Goal: Browse casually: Explore the website without a specific task or goal

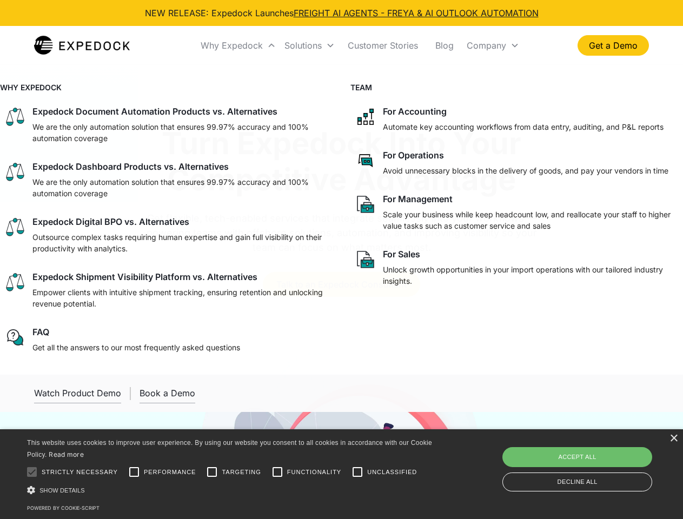
click at [239, 45] on div "Why Expedock" at bounding box center [232, 45] width 62 height 11
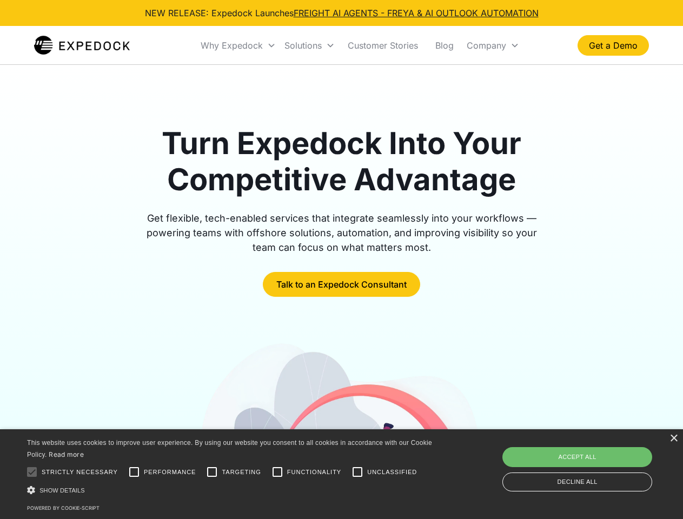
click at [309, 45] on div "Solutions" at bounding box center [302, 45] width 37 height 11
click at [493, 45] on div "Company" at bounding box center [486, 45] width 39 height 11
click at [32, 472] on div at bounding box center [32, 472] width 22 height 22
click at [134, 472] on input "Performance" at bounding box center [134, 472] width 22 height 22
checkbox input "true"
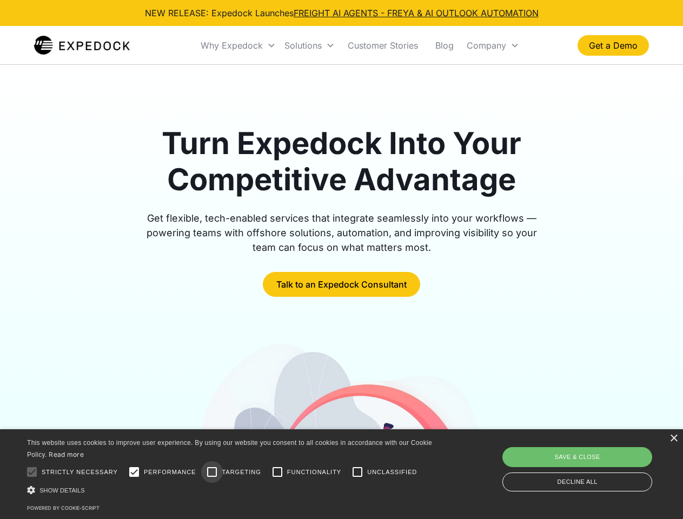
click at [212, 472] on input "Targeting" at bounding box center [212, 472] width 22 height 22
checkbox input "true"
click at [277, 472] on input "Functionality" at bounding box center [278, 472] width 22 height 22
checkbox input "true"
click at [357, 472] on input "Unclassified" at bounding box center [358, 472] width 22 height 22
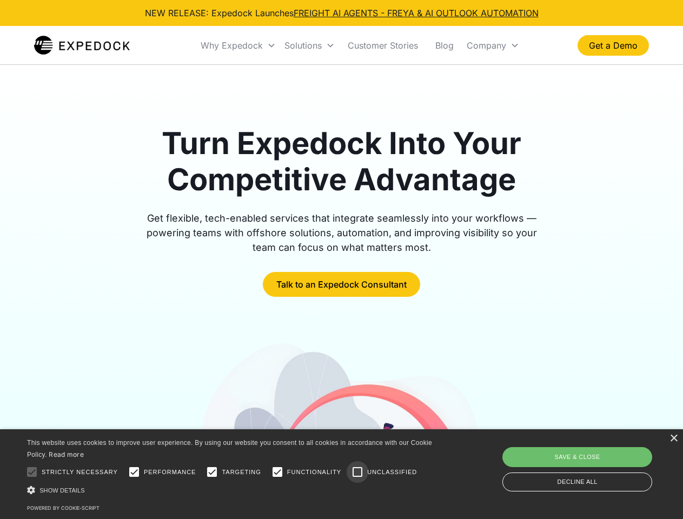
checkbox input "true"
click at [231, 490] on div "Show details Hide details" at bounding box center [231, 490] width 409 height 11
